Goal: Task Accomplishment & Management: Manage account settings

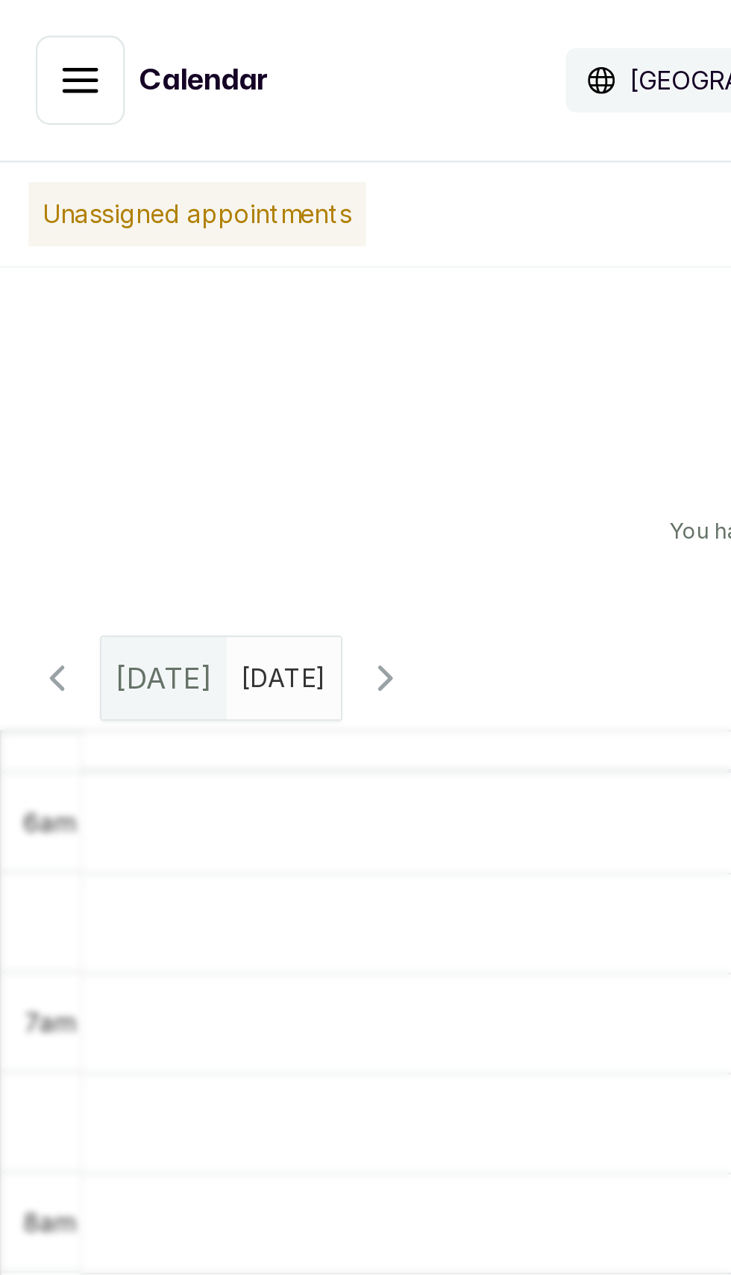
scroll to position [502, 0]
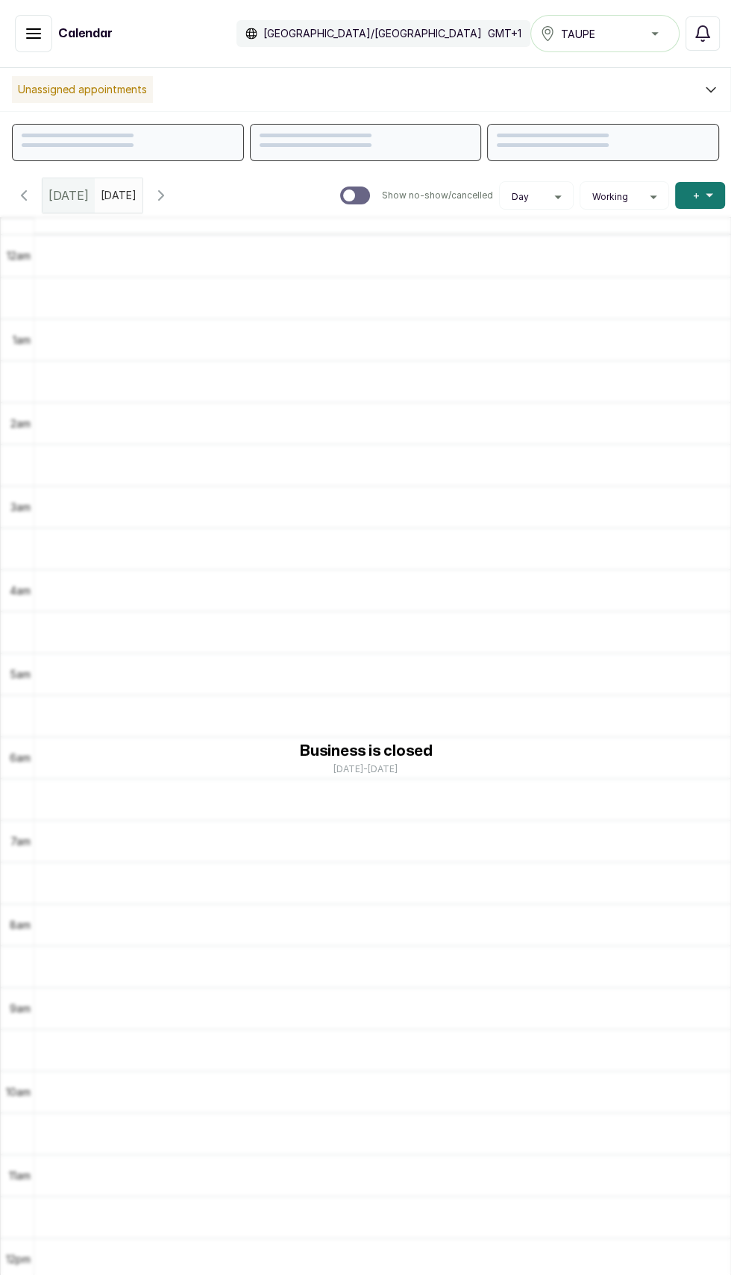
scroll to position [502, 0]
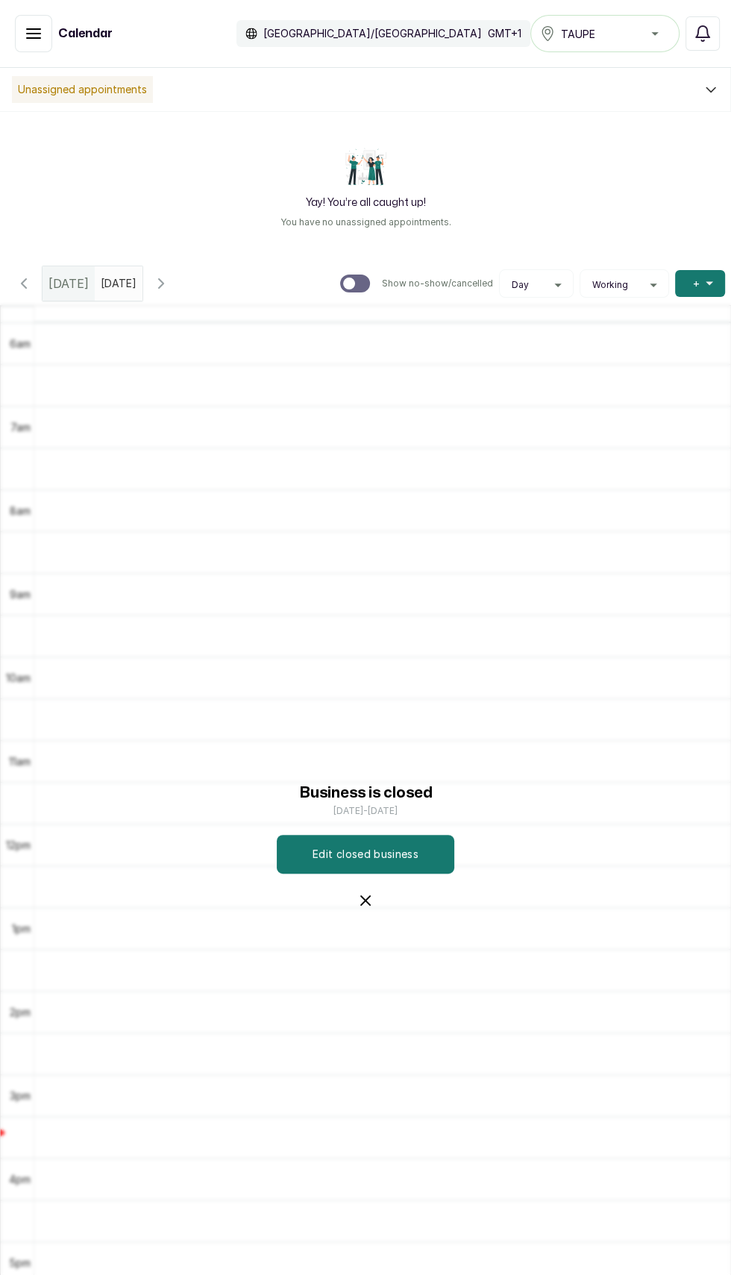
click at [351, 945] on div "Business is closed [DATE] - [DATE] Edit closed business" at bounding box center [365, 845] width 298 height 200
click at [365, 910] on icon "button" at bounding box center [366, 901] width 18 height 18
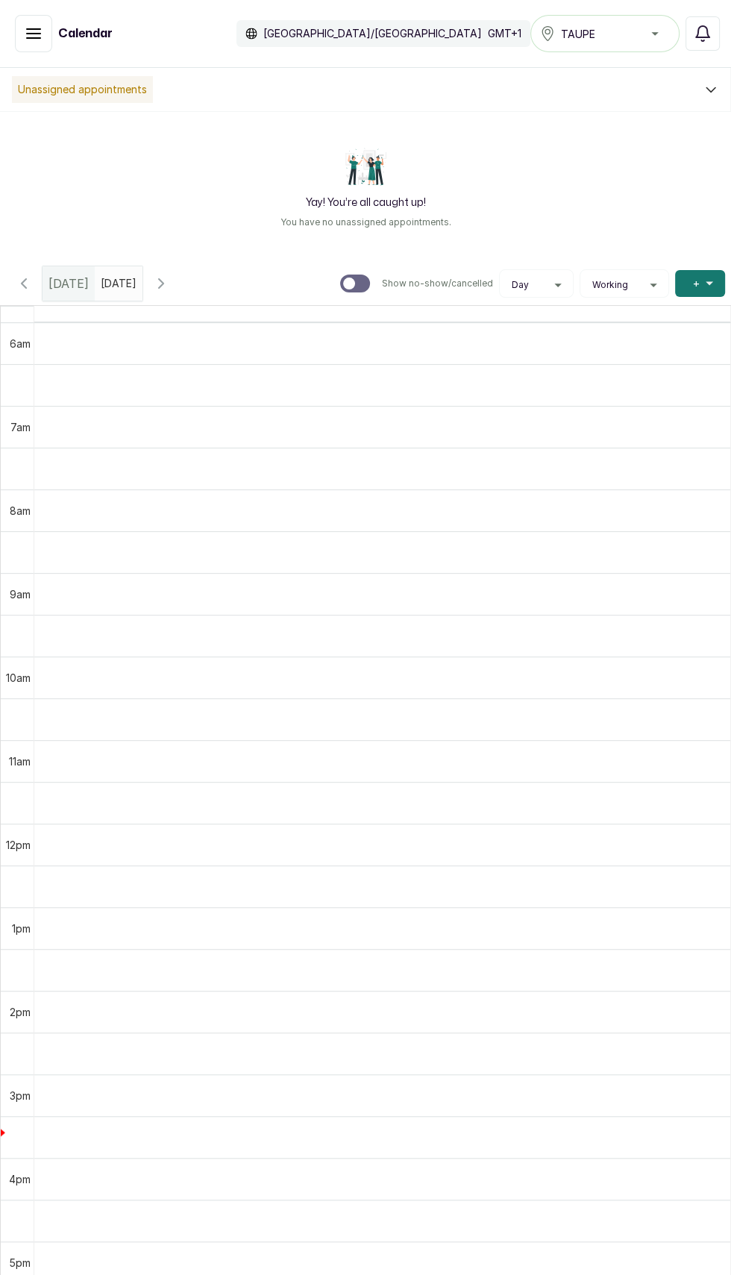
click at [113, 283] on input "text" at bounding box center [105, 279] width 18 height 25
type input "dd/MM/yyyy"
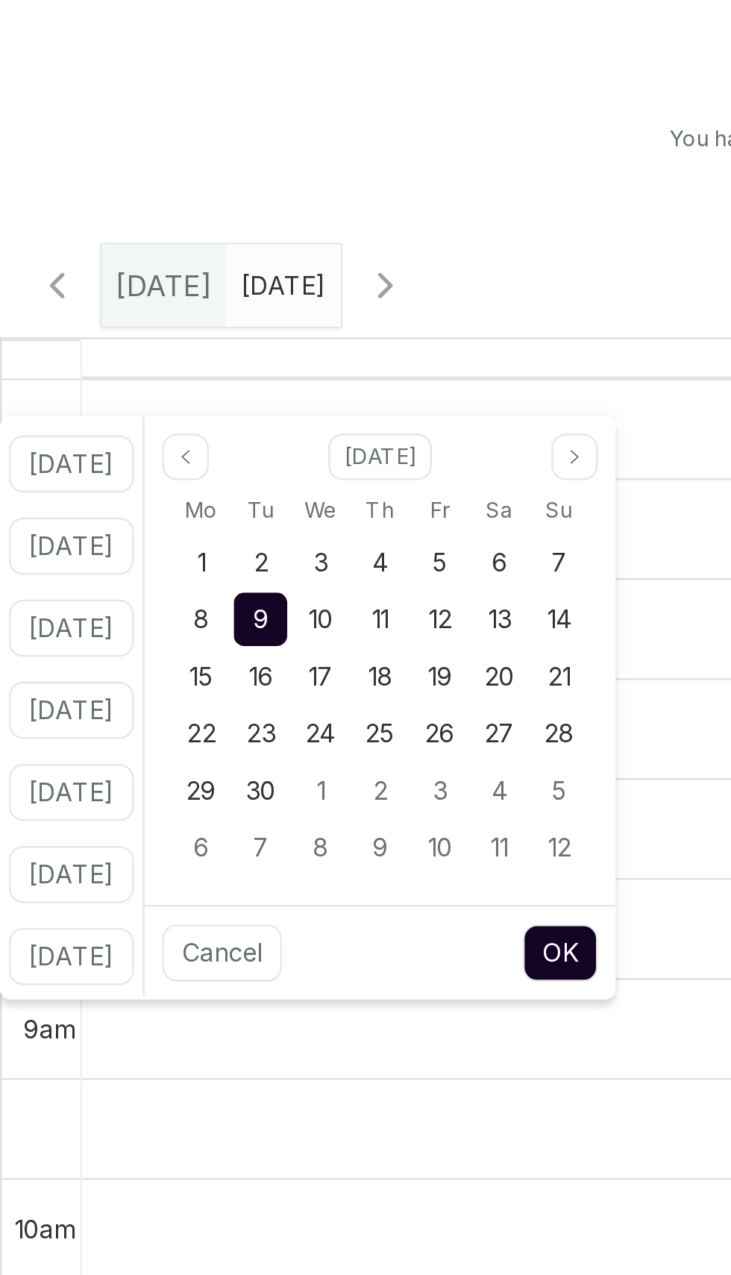
scroll to position [54, 0]
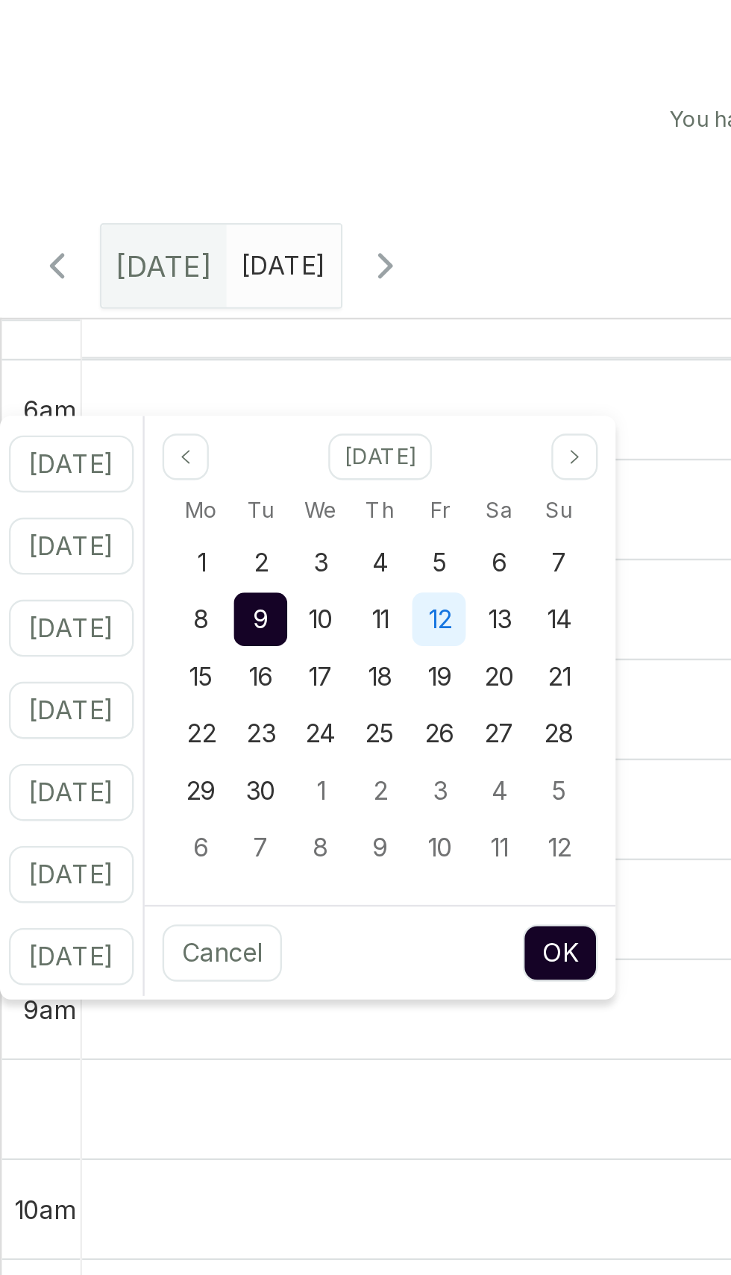
click at [189, 375] on span "12" at bounding box center [184, 376] width 10 height 13
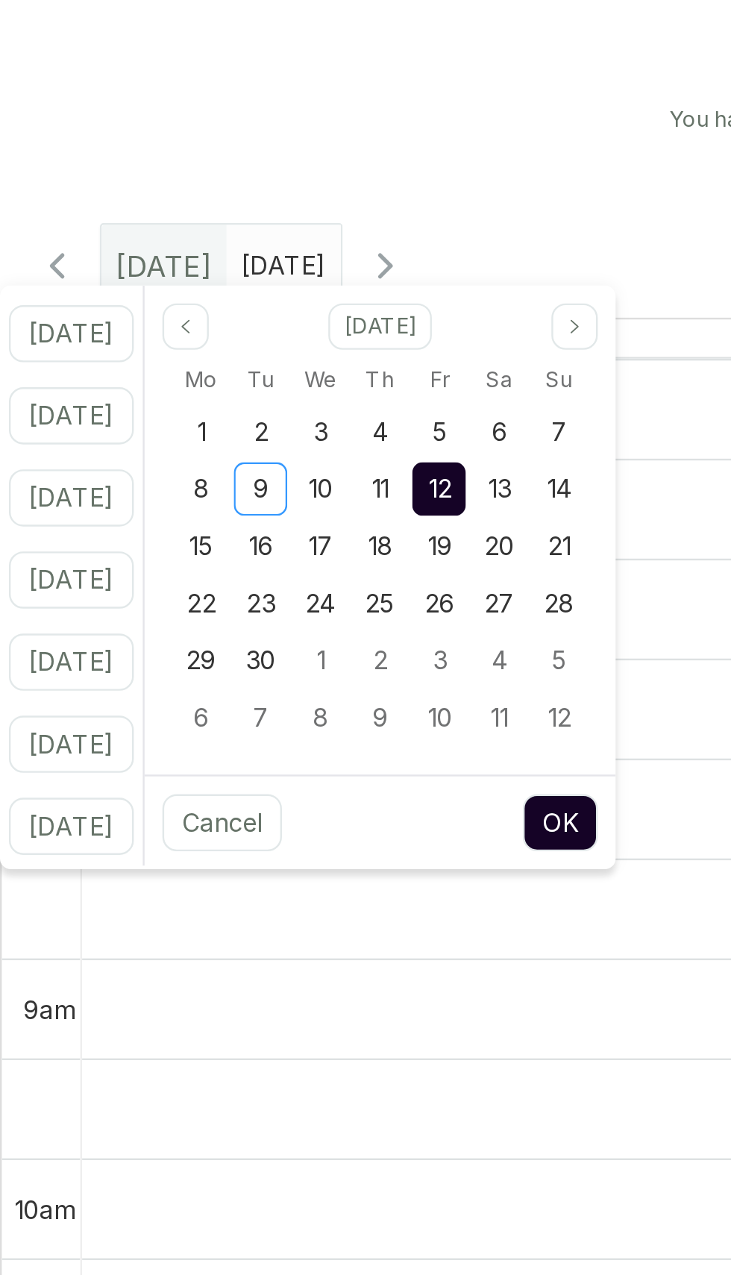
click at [250, 451] on button "OK" at bounding box center [234, 462] width 31 height 24
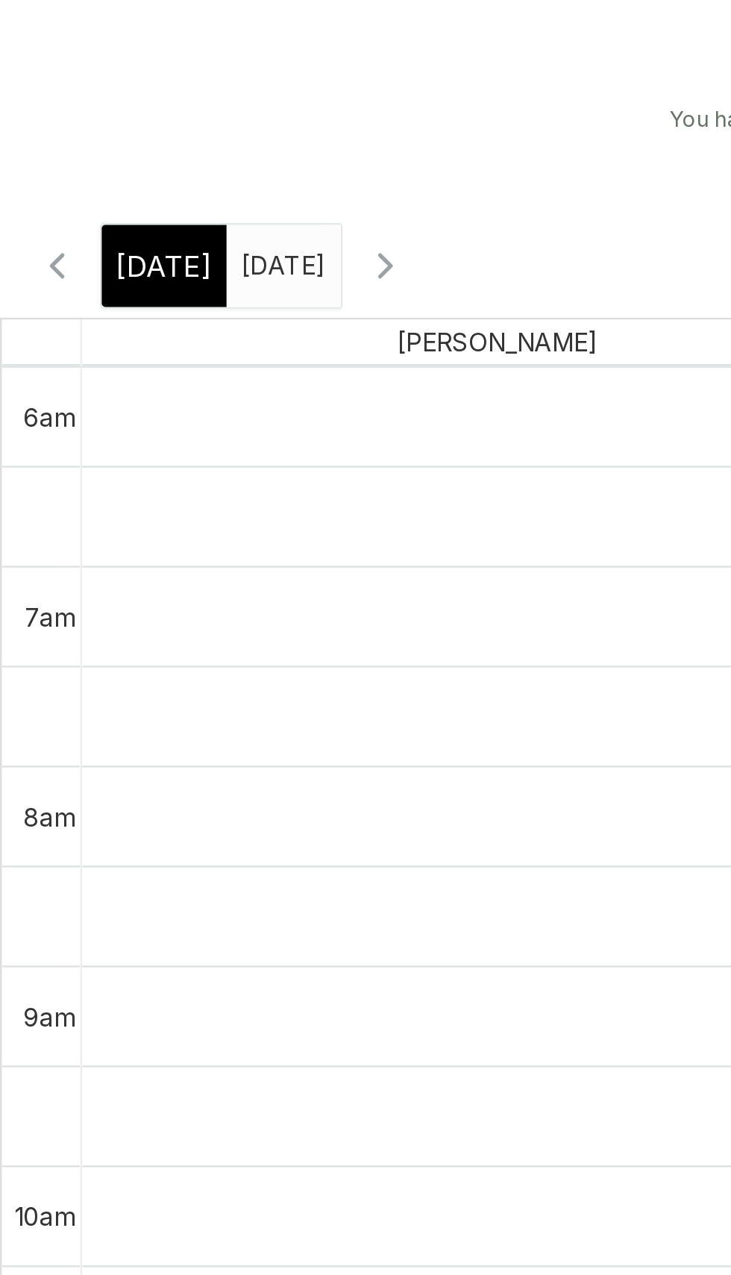
type input "[DATE]"
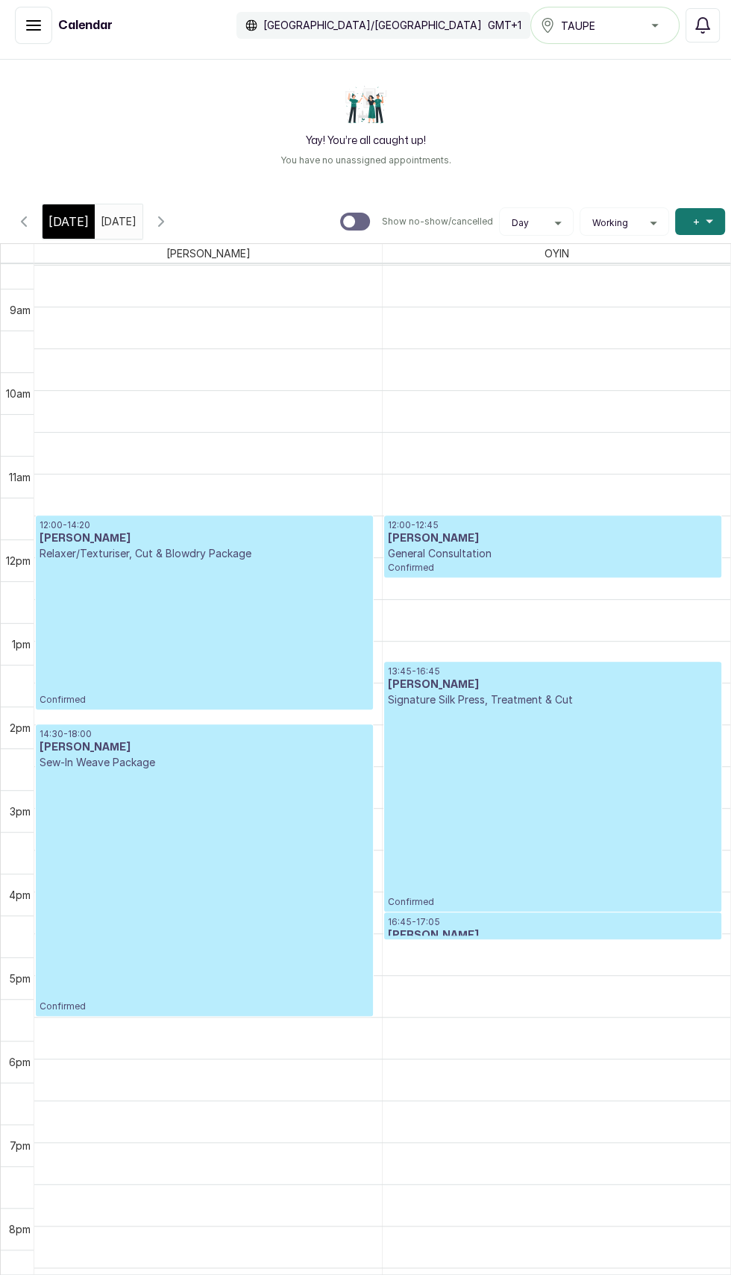
scroll to position [751, 0]
click at [163, 217] on icon "button" at bounding box center [161, 221] width 4 height 9
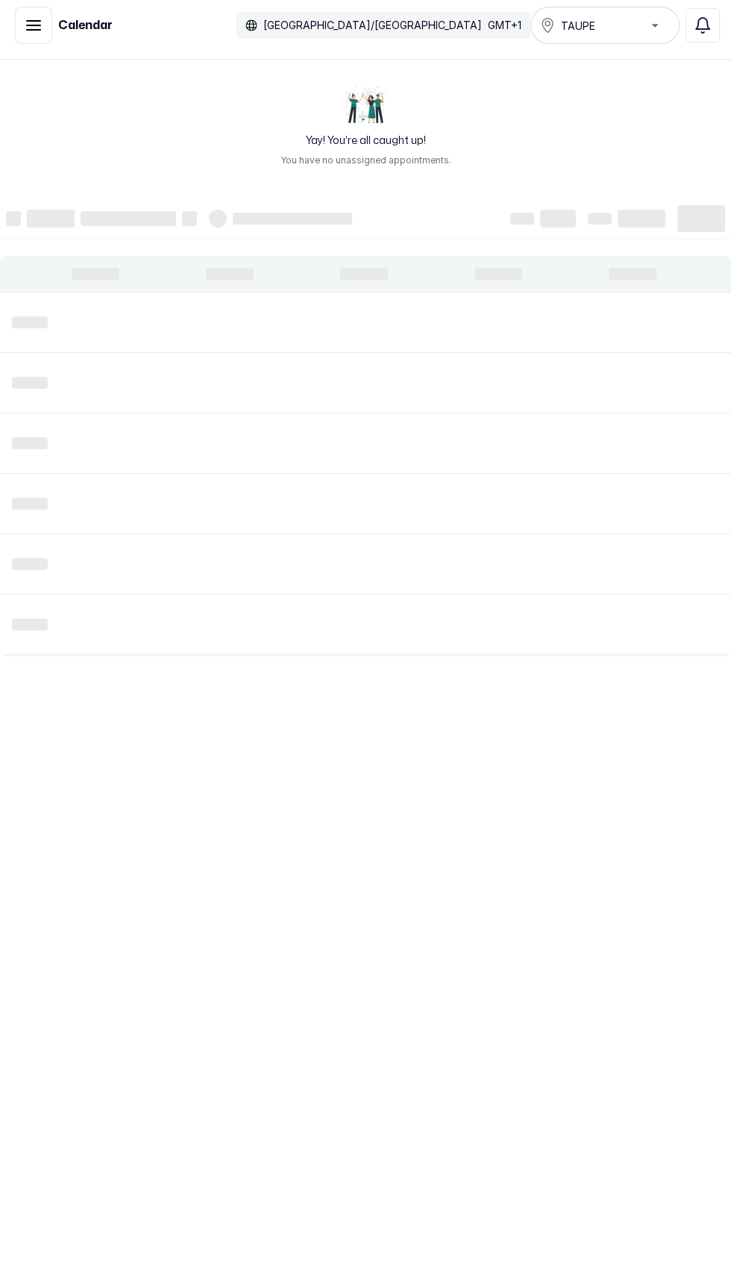
scroll to position [502, 0]
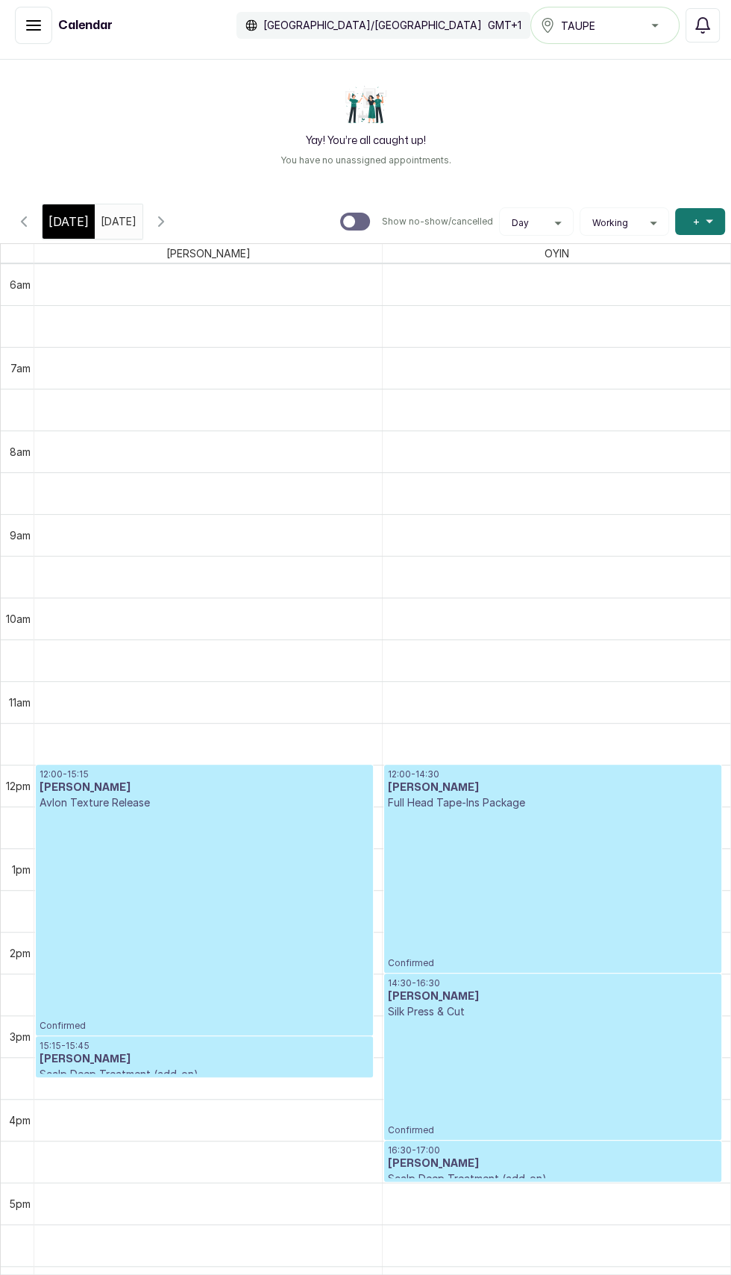
click at [170, 213] on icon "button" at bounding box center [161, 222] width 18 height 18
